Goal: Information Seeking & Learning: Learn about a topic

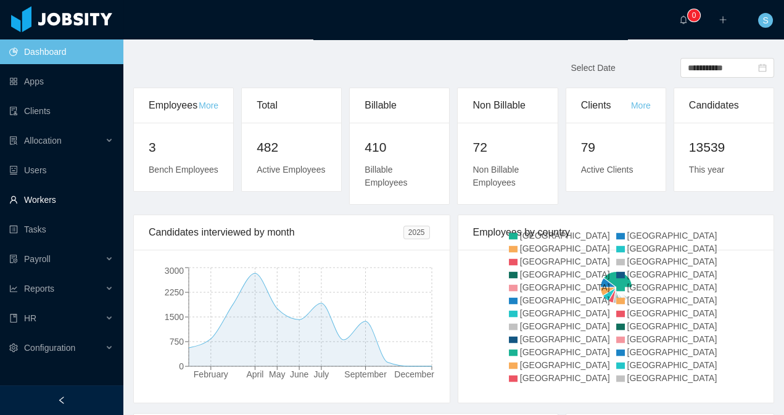
click at [51, 203] on link "Workers" at bounding box center [61, 200] width 104 height 25
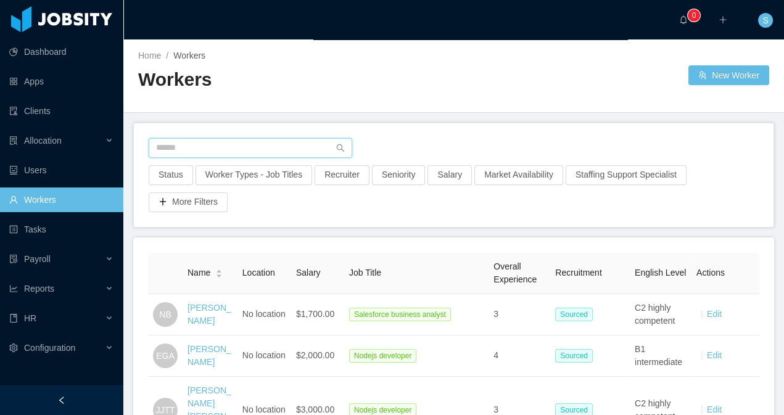
click at [247, 143] on input "text" at bounding box center [251, 148] width 204 height 20
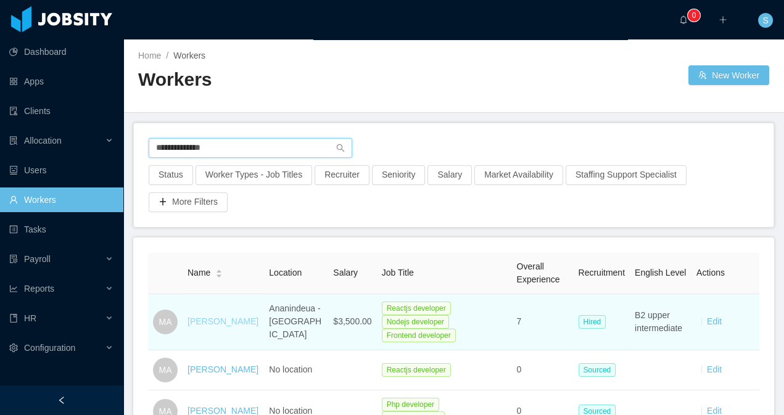
type input "**********"
click at [218, 324] on link "[PERSON_NAME]" at bounding box center [223, 321] width 71 height 10
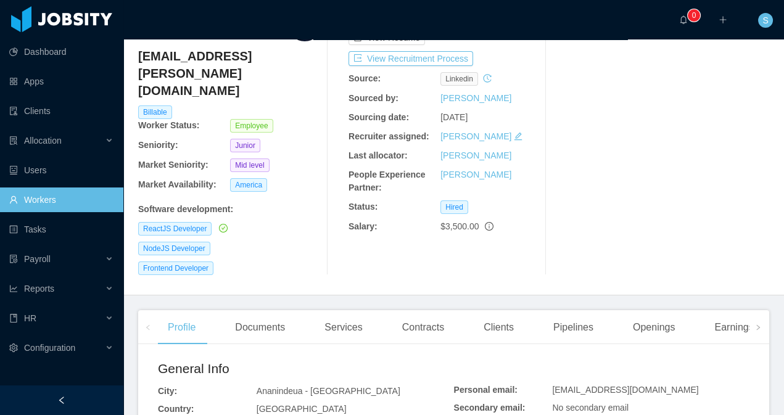
scroll to position [81, 0]
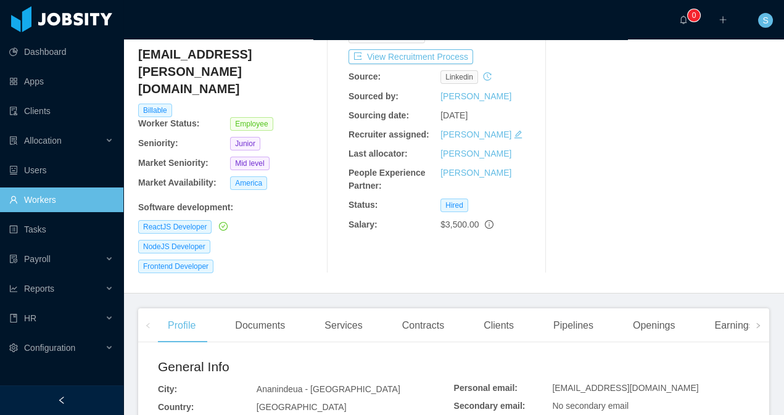
click at [249, 257] on div "Home / Workers / [PERSON_NAME] / Options [PERSON_NAME] [PERSON_NAME][EMAIL_ADDR…" at bounding box center [453, 126] width 661 height 336
click at [759, 323] on icon "icon: right" at bounding box center [758, 326] width 6 height 6
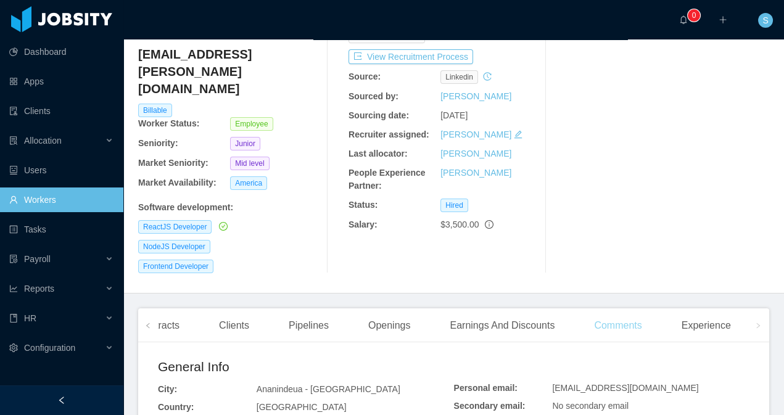
click at [637, 308] on div "Comments" at bounding box center [617, 325] width 67 height 35
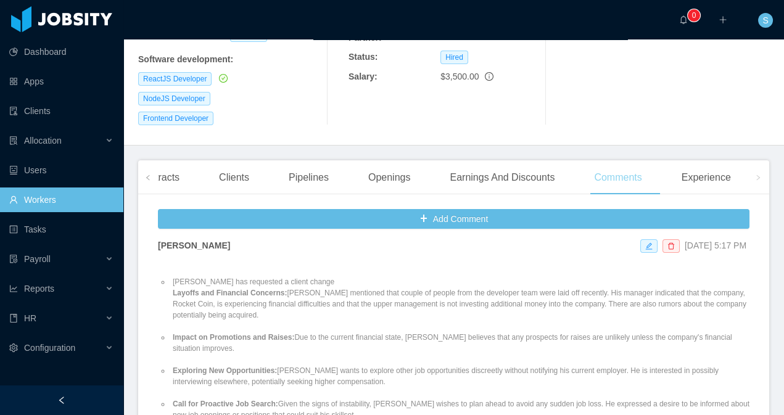
scroll to position [17, 0]
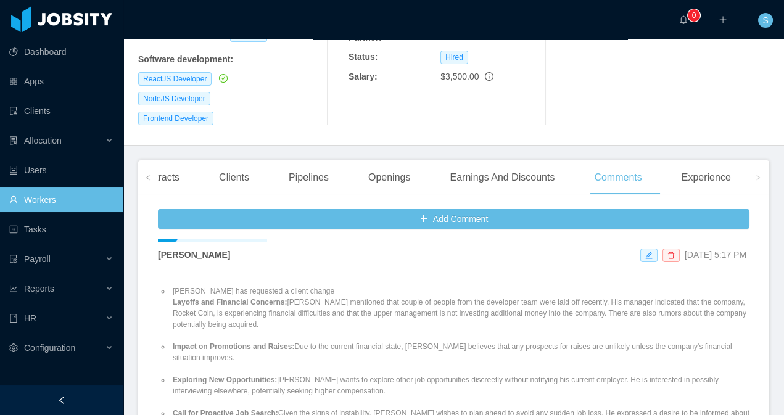
click at [71, 199] on link "Workers" at bounding box center [61, 200] width 104 height 25
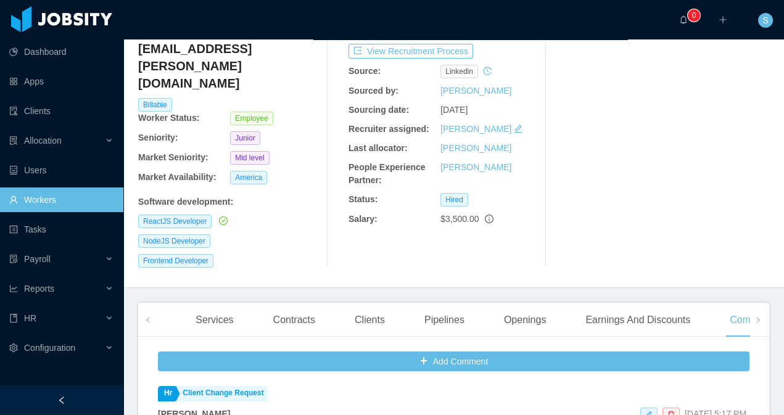
scroll to position [123, 0]
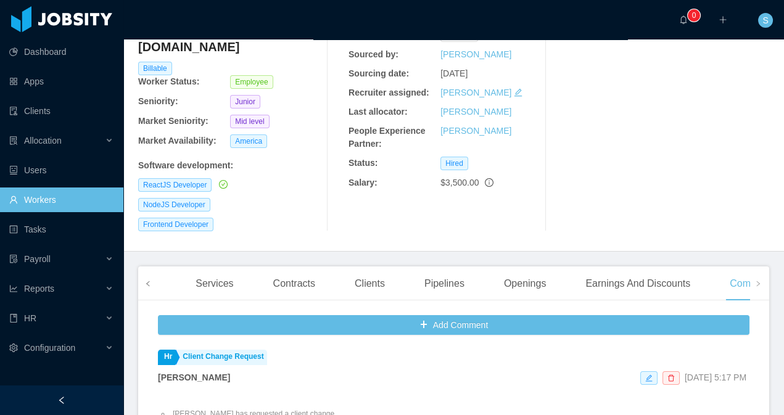
click at [147, 276] on span at bounding box center [147, 283] width 7 height 15
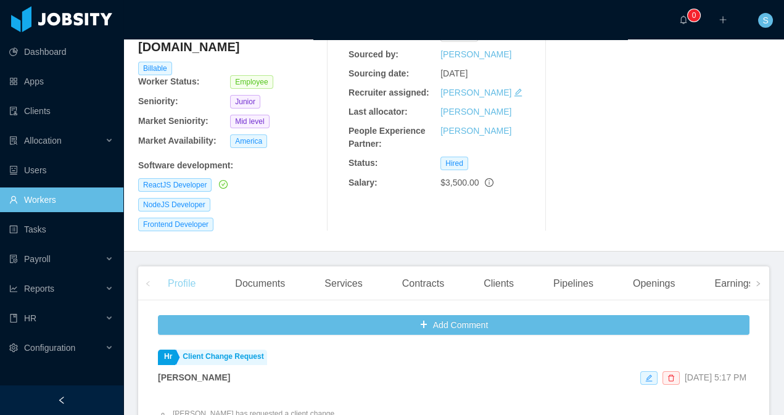
click at [201, 266] on div "Profile" at bounding box center [181, 283] width 47 height 35
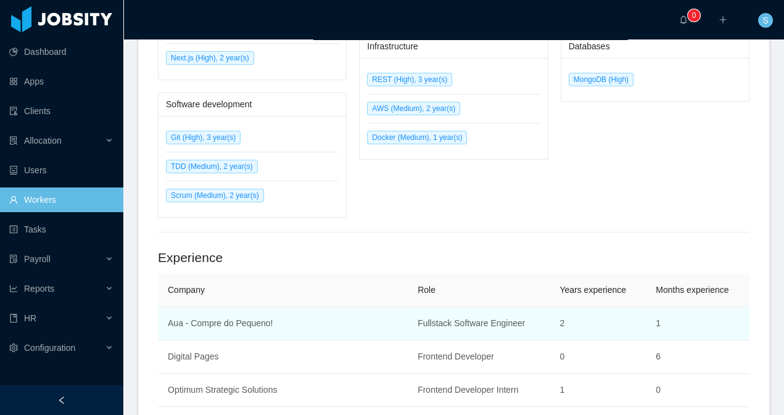
scroll to position [865, 0]
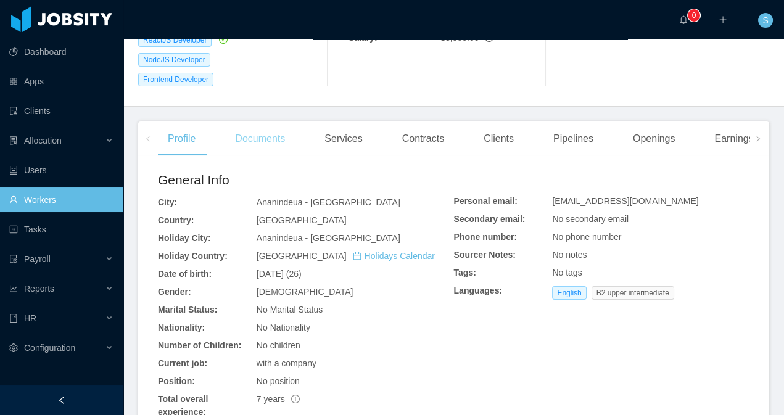
click at [288, 122] on div "Documents" at bounding box center [260, 139] width 70 height 35
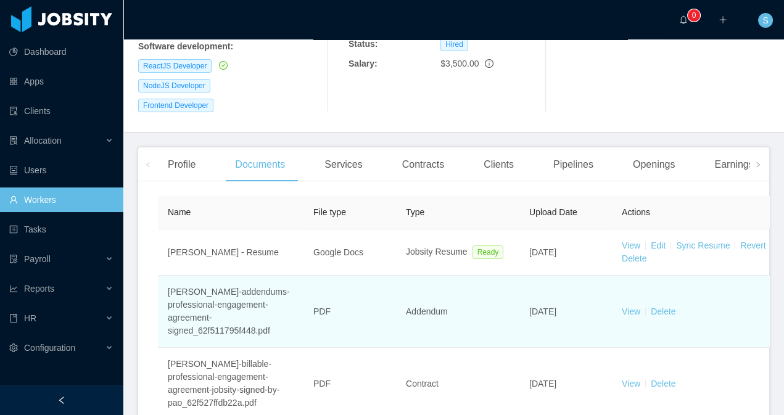
scroll to position [162, 0]
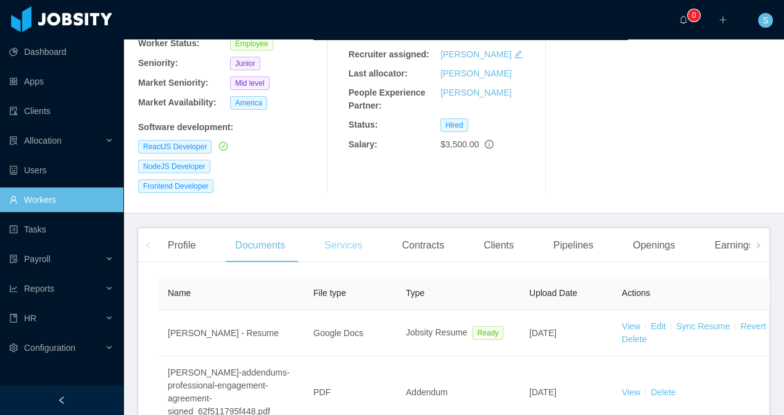
click at [355, 228] on div "Services" at bounding box center [343, 245] width 57 height 35
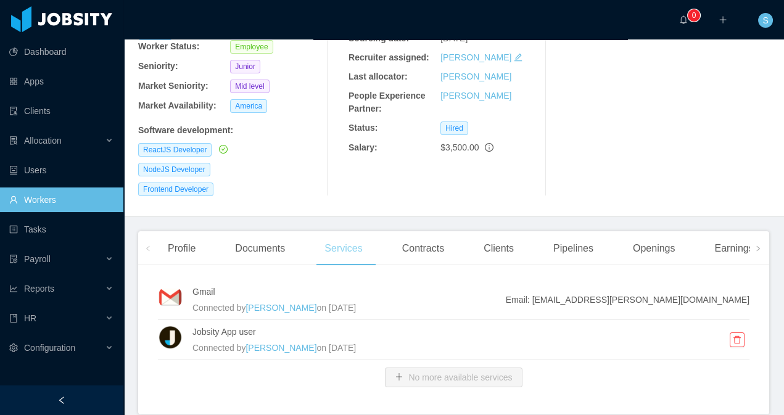
scroll to position [162, 0]
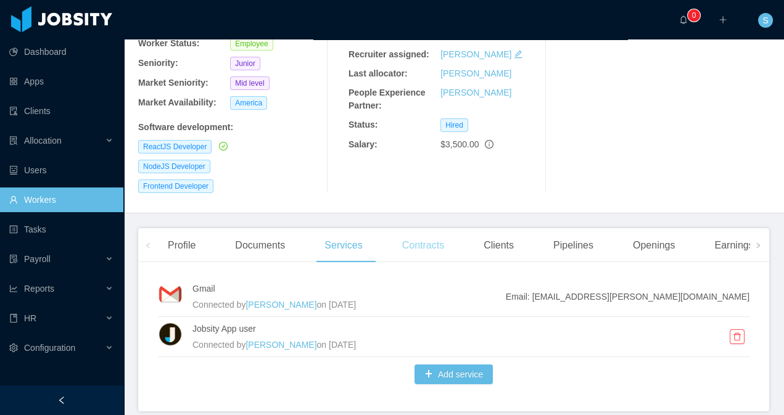
click at [422, 228] on div "Contracts" at bounding box center [423, 245] width 62 height 35
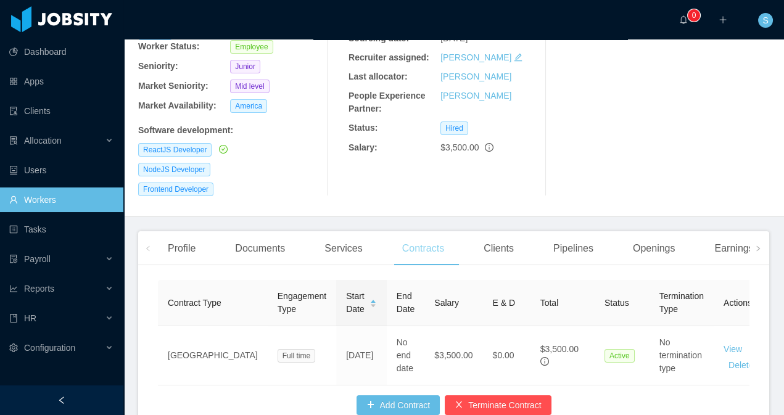
scroll to position [162, 0]
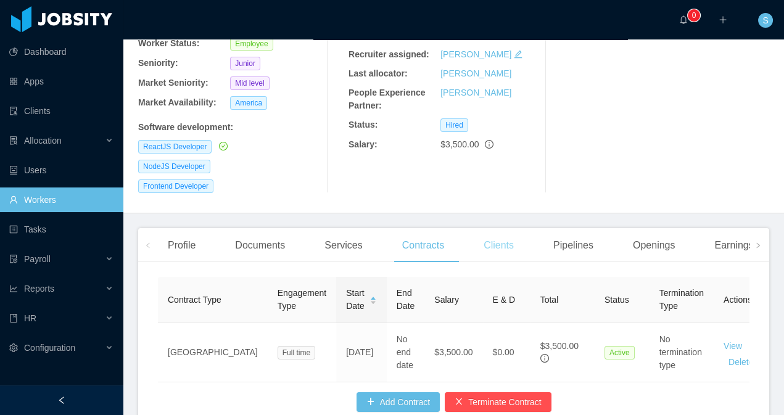
click at [490, 228] on div "Clients" at bounding box center [499, 245] width 50 height 35
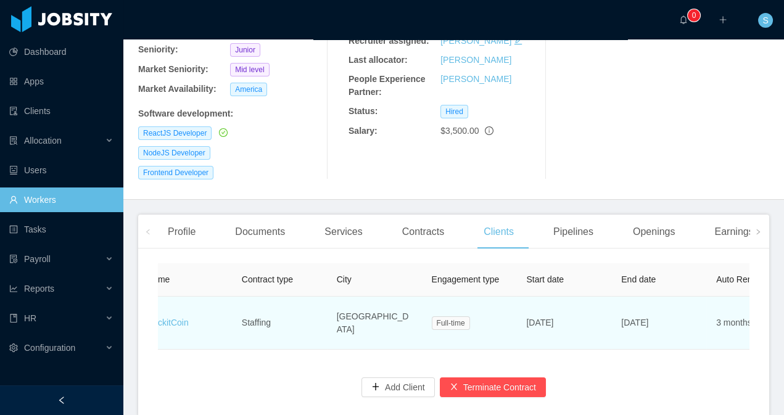
scroll to position [0, 35]
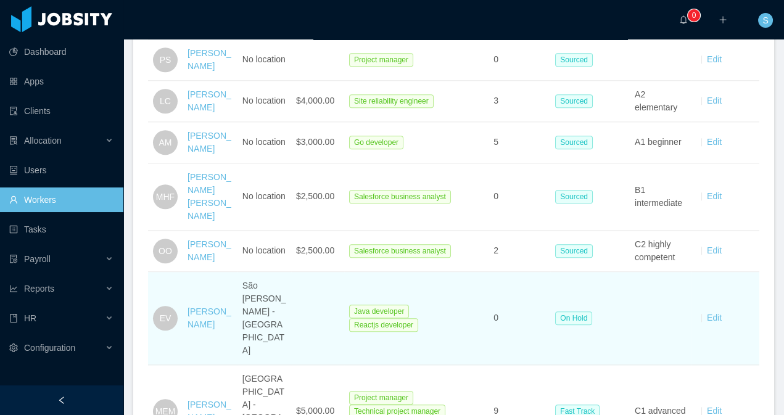
scroll to position [2482, 0]
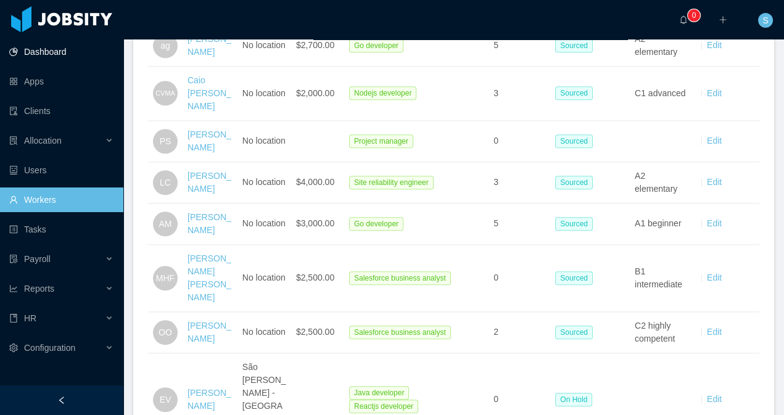
click at [66, 57] on link "Dashboard" at bounding box center [61, 51] width 104 height 25
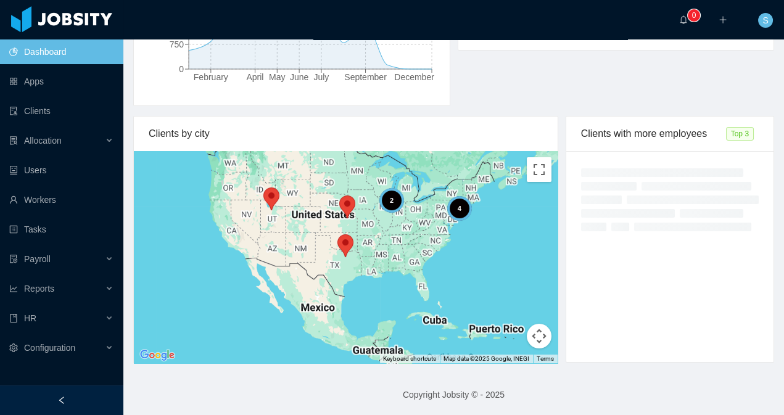
scroll to position [297, 0]
